Goal: Find specific page/section: Find specific page/section

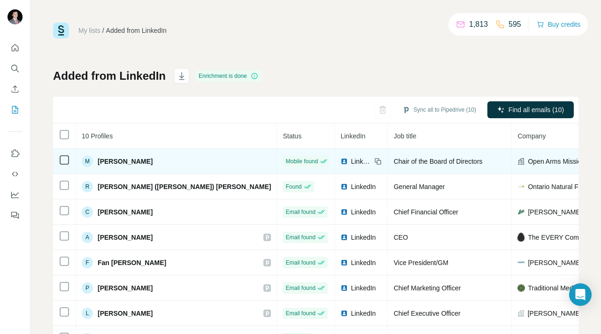
click at [512, 151] on td "Open Arms Mission" at bounding box center [574, 161] width 124 height 25
click at [129, 157] on span "[PERSON_NAME]" at bounding box center [125, 161] width 55 height 9
click at [174, 157] on div "M [PERSON_NAME]" at bounding box center [176, 161] width 189 height 11
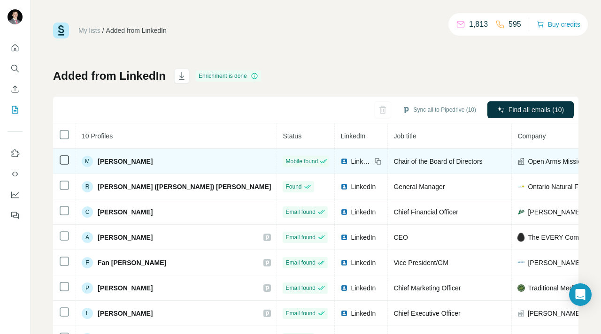
click at [174, 157] on div "M [PERSON_NAME]" at bounding box center [176, 161] width 189 height 11
click at [112, 159] on span "[PERSON_NAME]" at bounding box center [125, 161] width 55 height 9
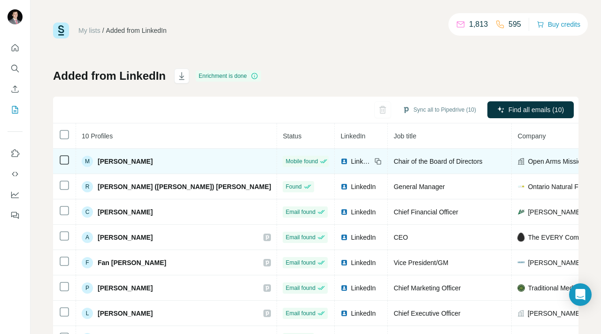
click at [131, 161] on span "[PERSON_NAME]" at bounding box center [125, 161] width 55 height 9
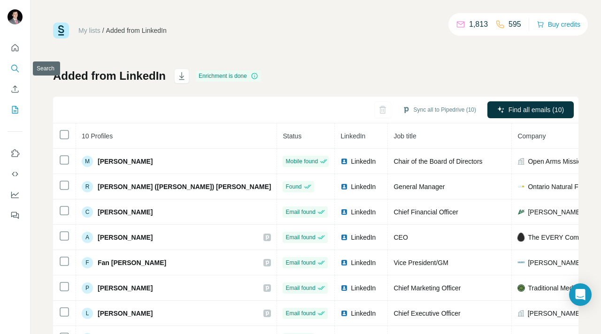
click at [18, 68] on icon "Search" at bounding box center [14, 68] width 9 height 9
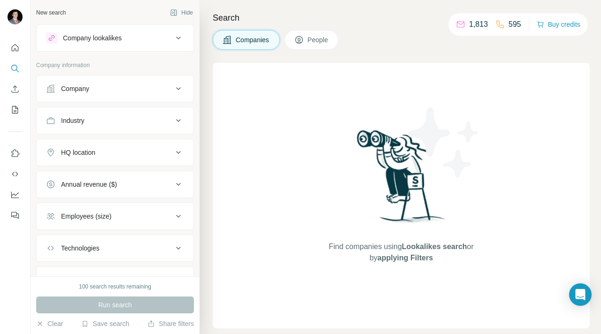
click at [320, 41] on span "People" at bounding box center [319, 39] width 22 height 9
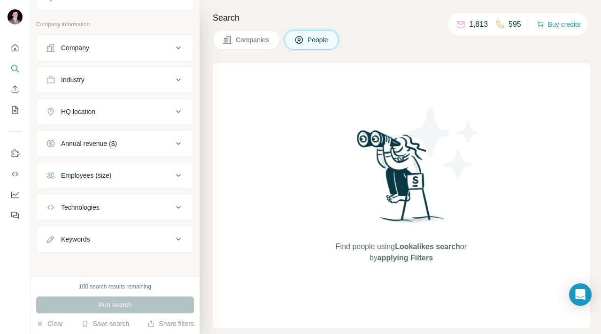
scroll to position [190, 0]
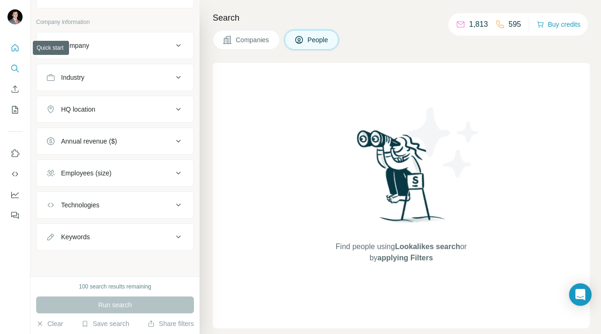
click at [13, 50] on icon "Quick start" at bounding box center [14, 47] width 9 height 9
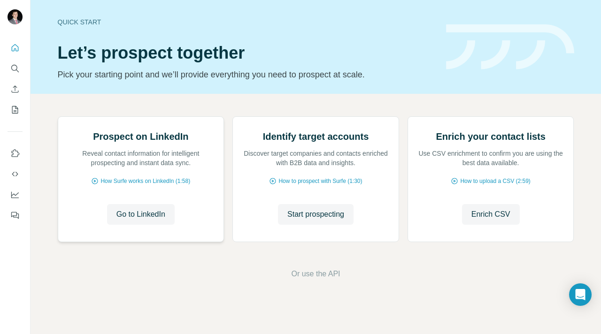
scroll to position [58, 0]
click at [143, 220] on span "Go to LinkedIn" at bounding box center [140, 214] width 49 height 11
click at [14, 69] on icon "Search" at bounding box center [14, 68] width 9 height 9
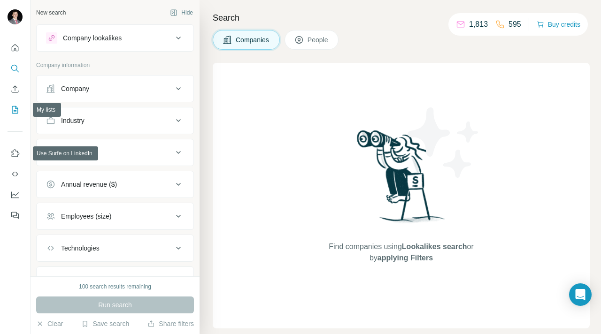
click at [17, 102] on button "My lists" at bounding box center [15, 109] width 15 height 17
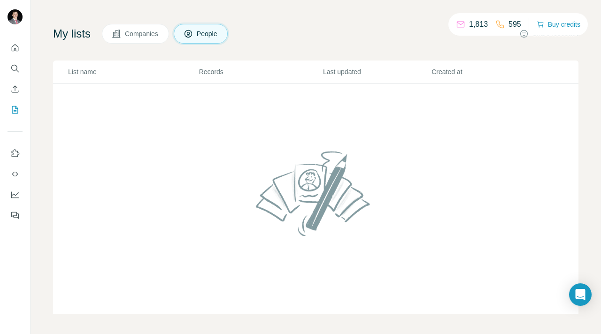
scroll to position [47, 0]
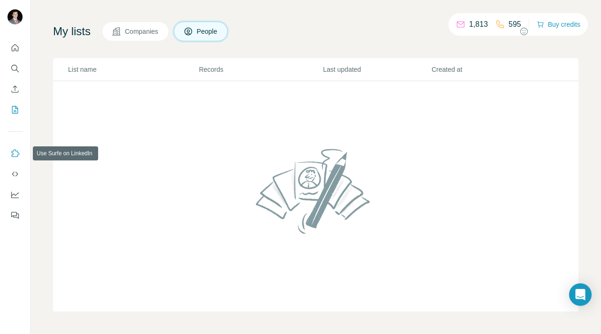
click at [16, 146] on button "Use Surfe on LinkedIn" at bounding box center [15, 153] width 15 height 17
click at [13, 40] on button "Quick start" at bounding box center [15, 47] width 15 height 17
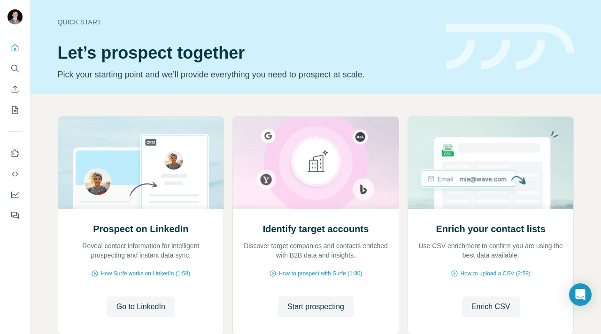
scroll to position [61, 0]
